Goal: Navigation & Orientation: Understand site structure

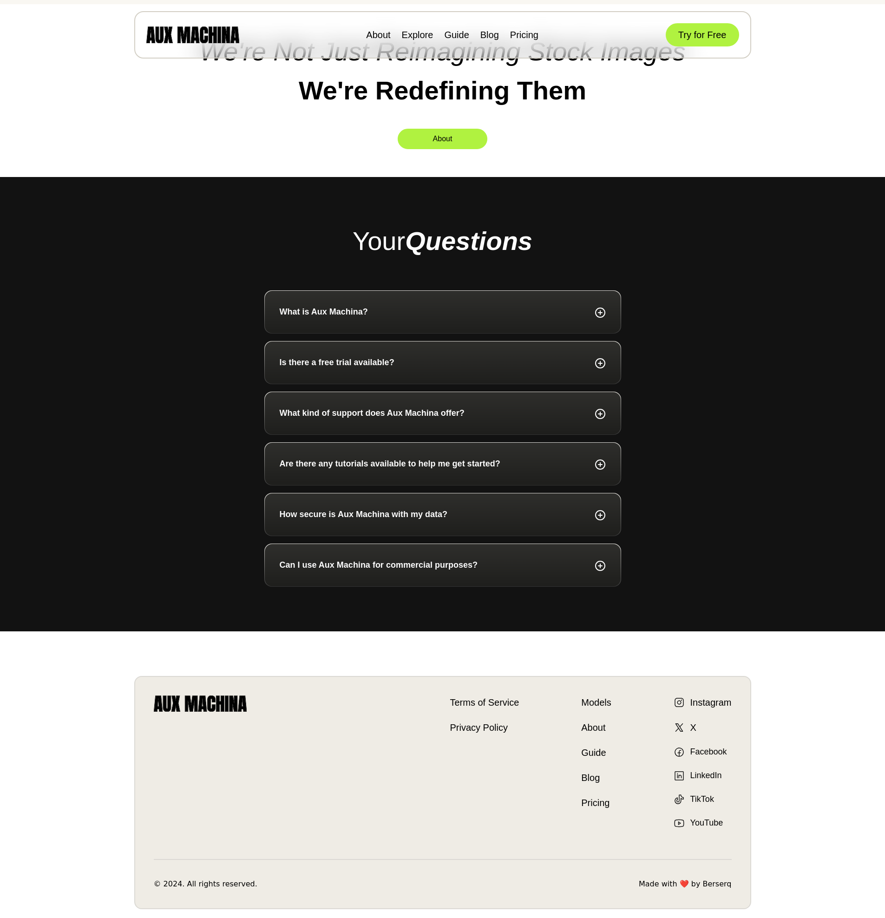
scroll to position [3399, 0]
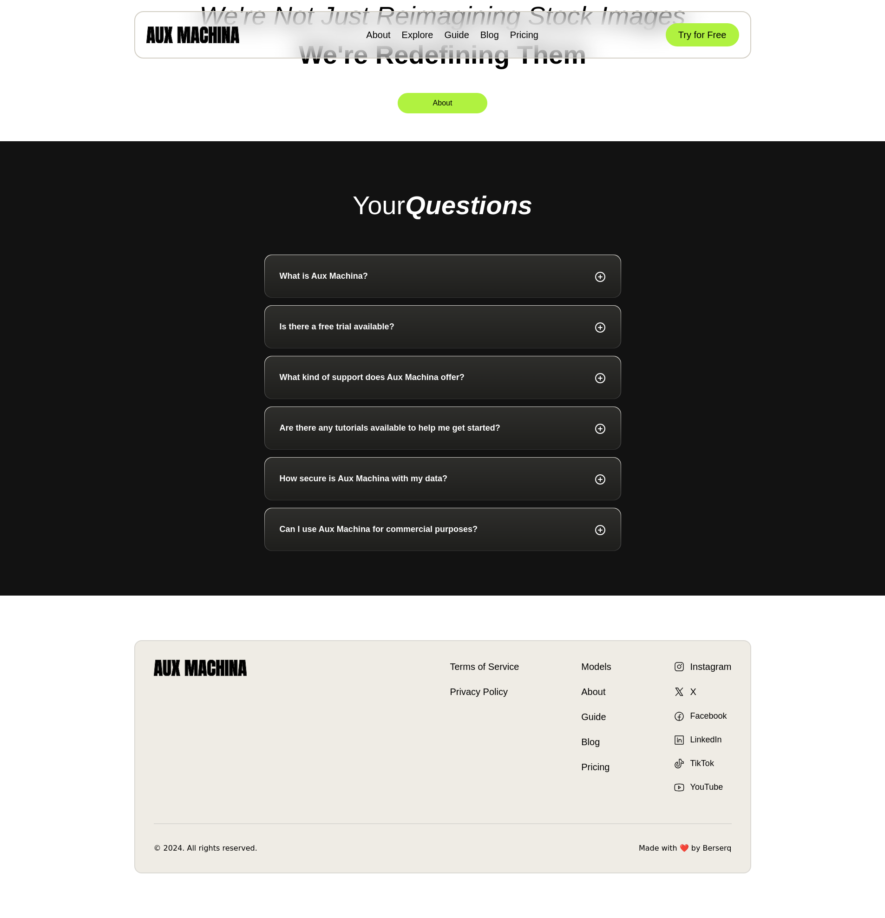
click at [540, 39] on div "About Explore Guide Blog Pricing Try for Free" at bounding box center [442, 34] width 617 height 47
click at [528, 36] on link "Pricing" at bounding box center [524, 35] width 28 height 10
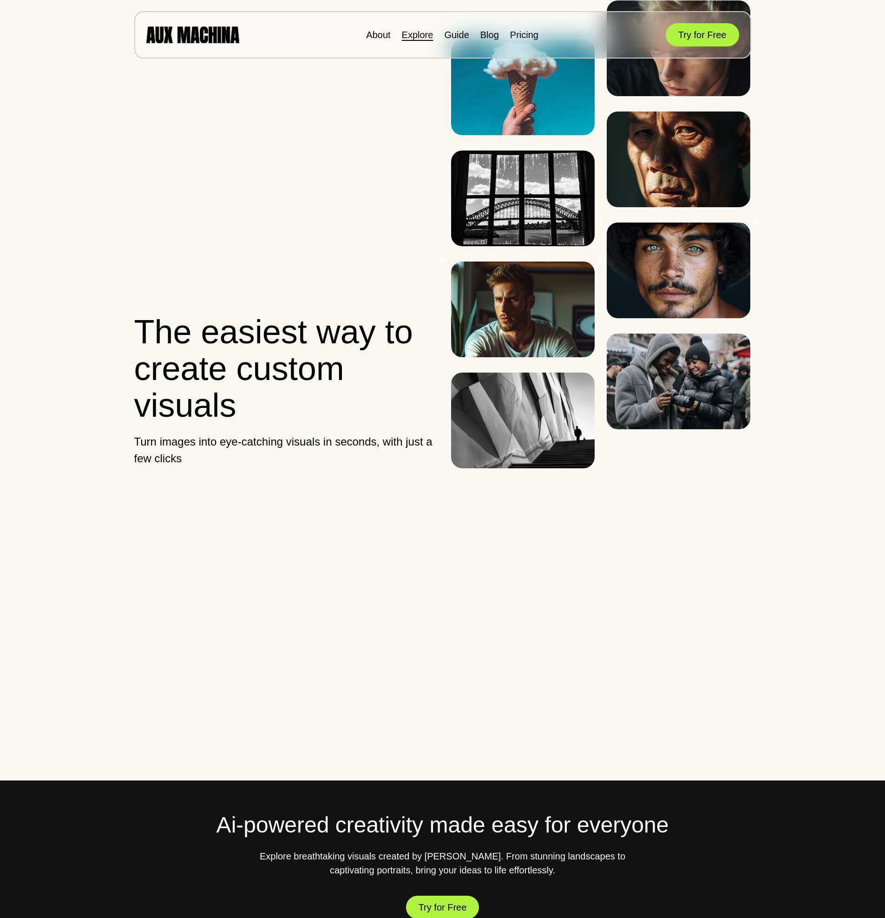
click at [418, 39] on link "Explore" at bounding box center [418, 35] width 32 height 10
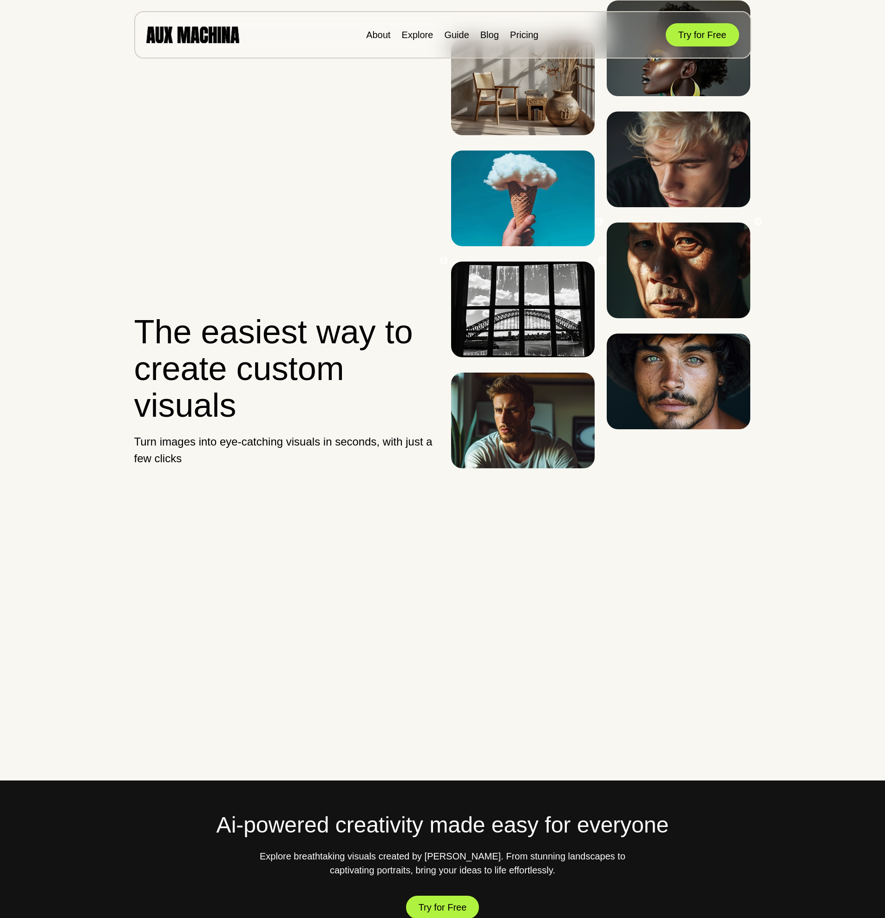
click at [378, 28] on li "About" at bounding box center [378, 35] width 24 height 14
click at [377, 33] on link "About" at bounding box center [378, 35] width 24 height 10
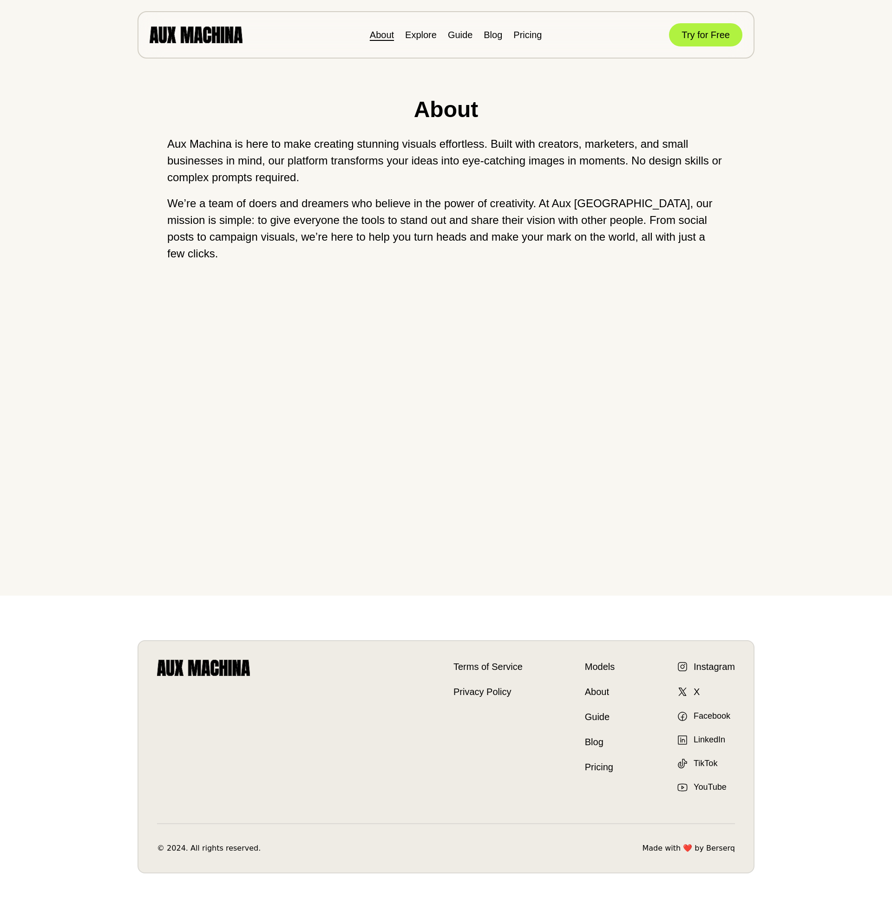
click at [602, 662] on link "Models" at bounding box center [600, 667] width 30 height 14
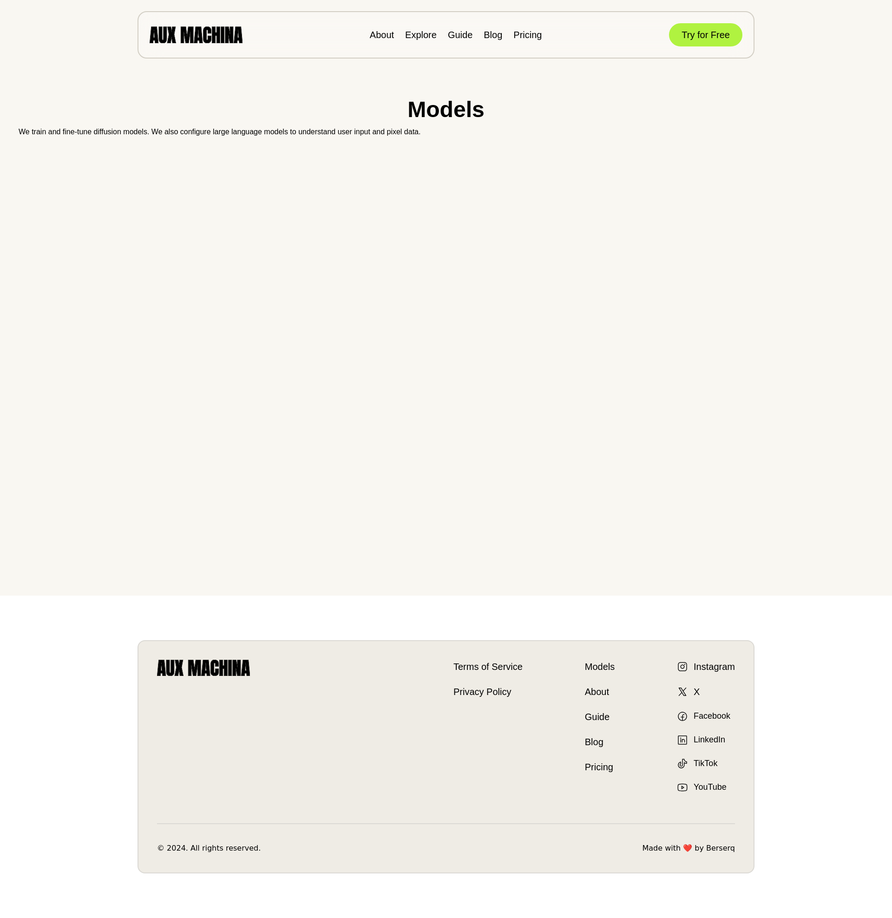
click at [600, 692] on link "About" at bounding box center [600, 692] width 30 height 14
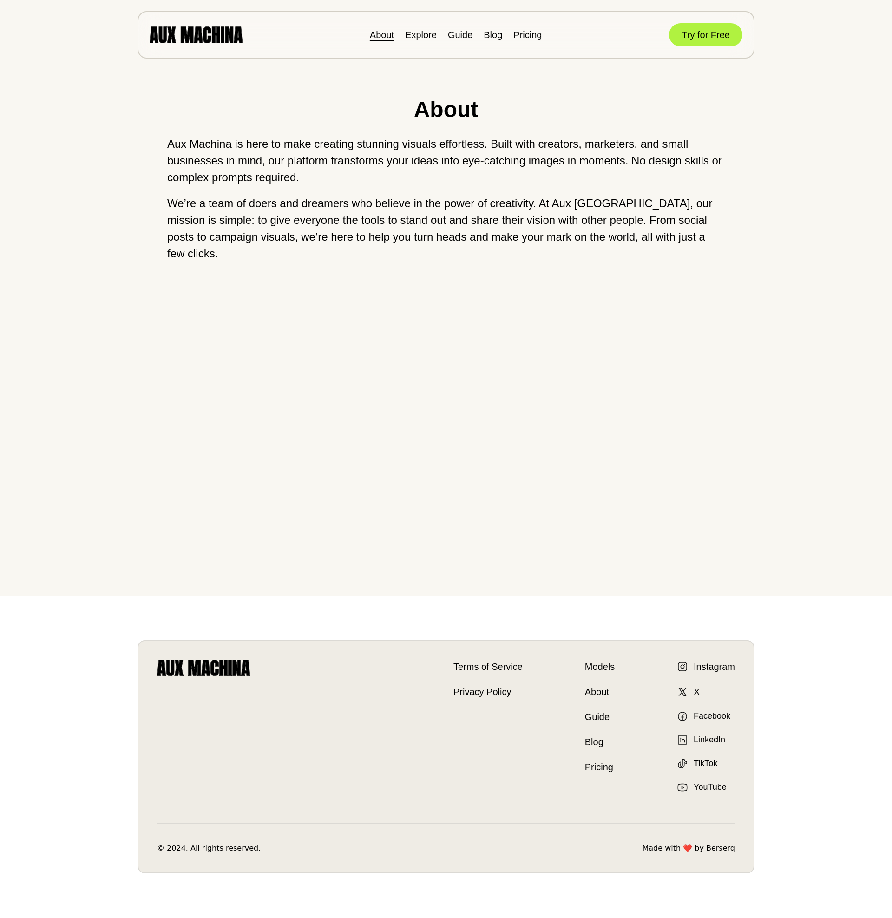
click at [591, 725] on ul "Terms of Service Privacy Policy Models About Guide Blog Pricing" at bounding box center [600, 727] width 30 height 134
click at [596, 714] on link "Guide" at bounding box center [600, 717] width 30 height 14
